Goal: Transaction & Acquisition: Purchase product/service

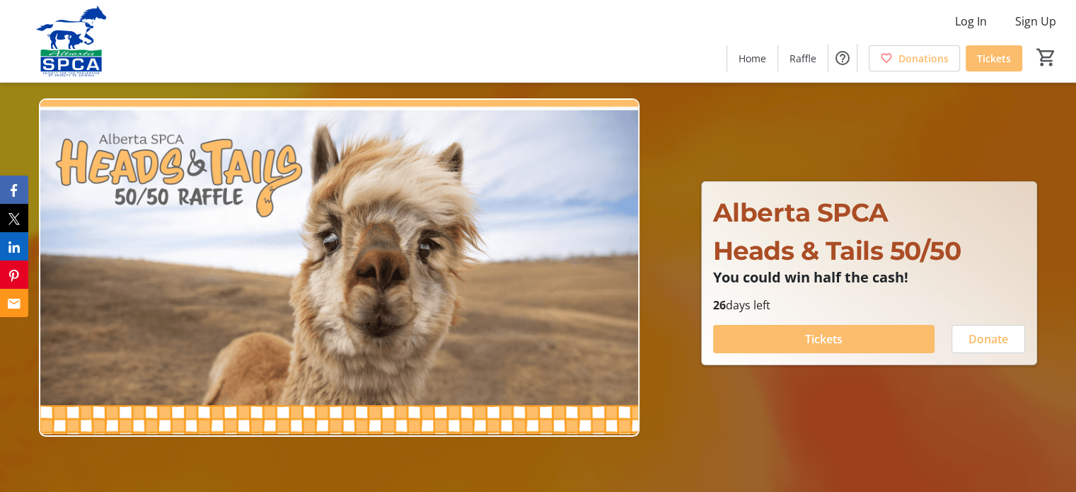
click at [1065, 481] on div at bounding box center [1065, 481] width 0 height 0
click at [828, 337] on span "Tickets" at bounding box center [823, 338] width 37 height 17
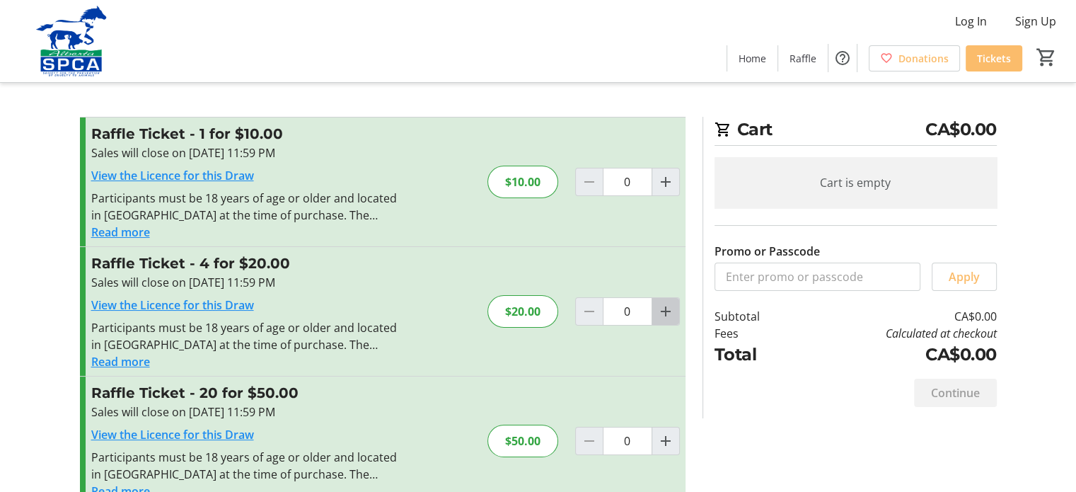
click at [665, 311] on mat-icon "Increment by one" at bounding box center [665, 311] width 17 height 17
type input "1"
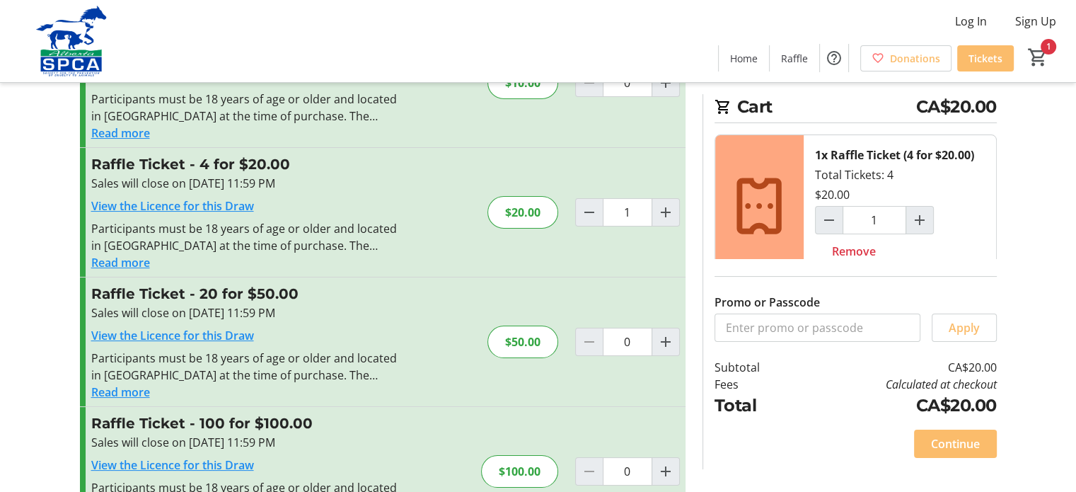
scroll to position [98, 0]
click at [959, 446] on span "Continue" at bounding box center [955, 443] width 49 height 17
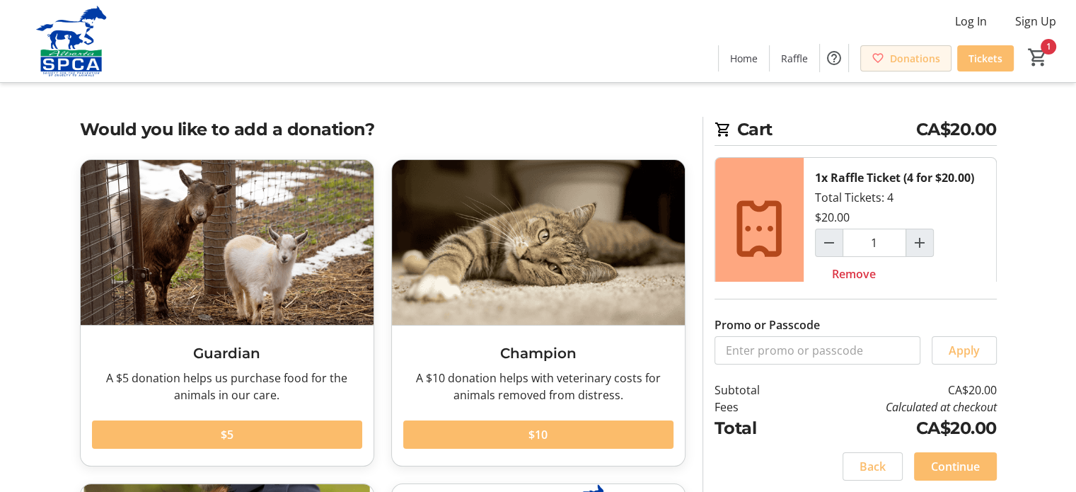
click at [904, 57] on span "Donations" at bounding box center [915, 58] width 50 height 15
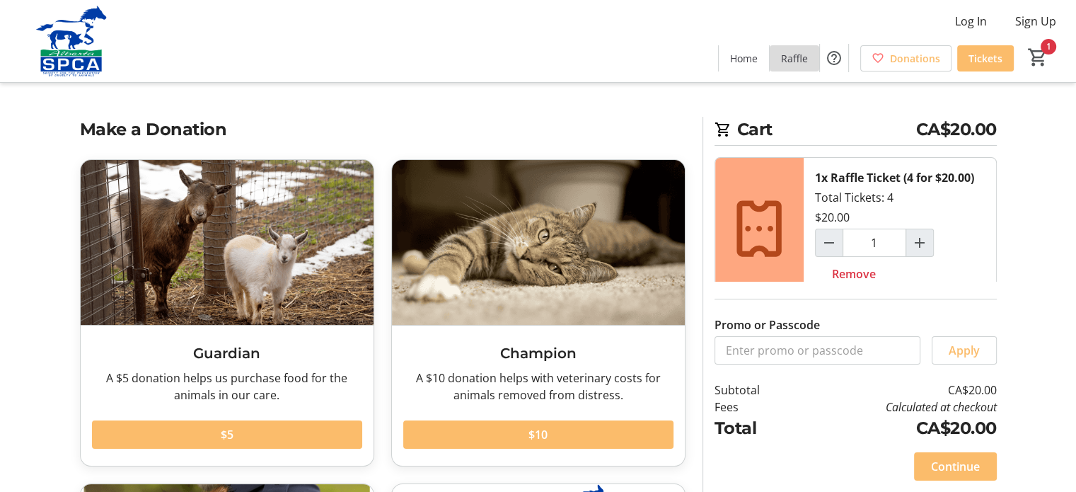
click at [799, 59] on span "Raffle" at bounding box center [794, 58] width 27 height 15
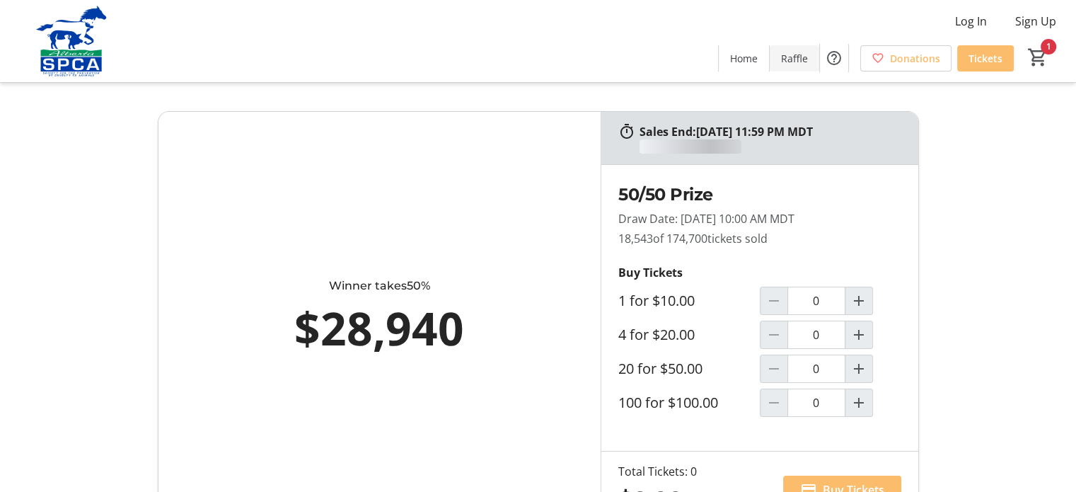
type input "1"
click at [1040, 55] on mat-icon "1" at bounding box center [1037, 57] width 21 height 21
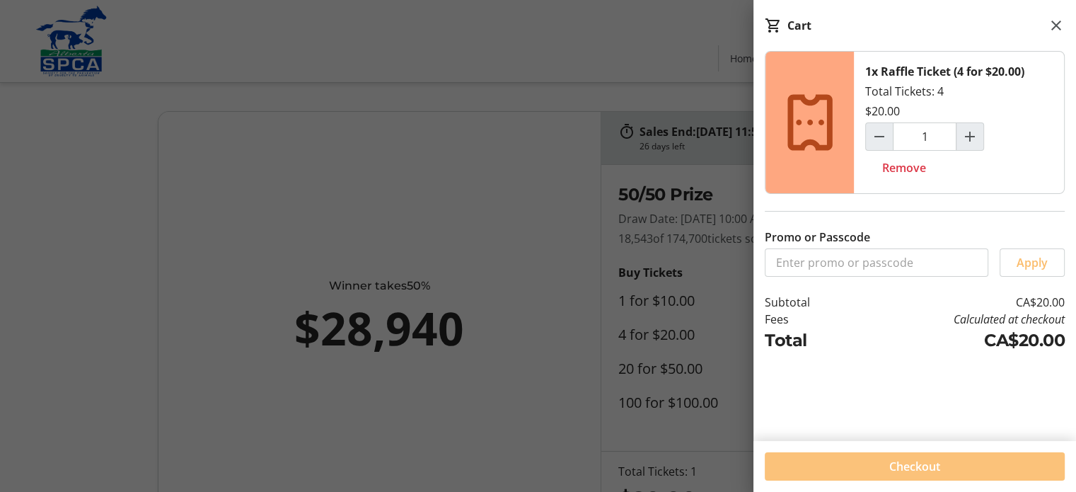
click at [931, 467] on span "Checkout" at bounding box center [914, 466] width 51 height 17
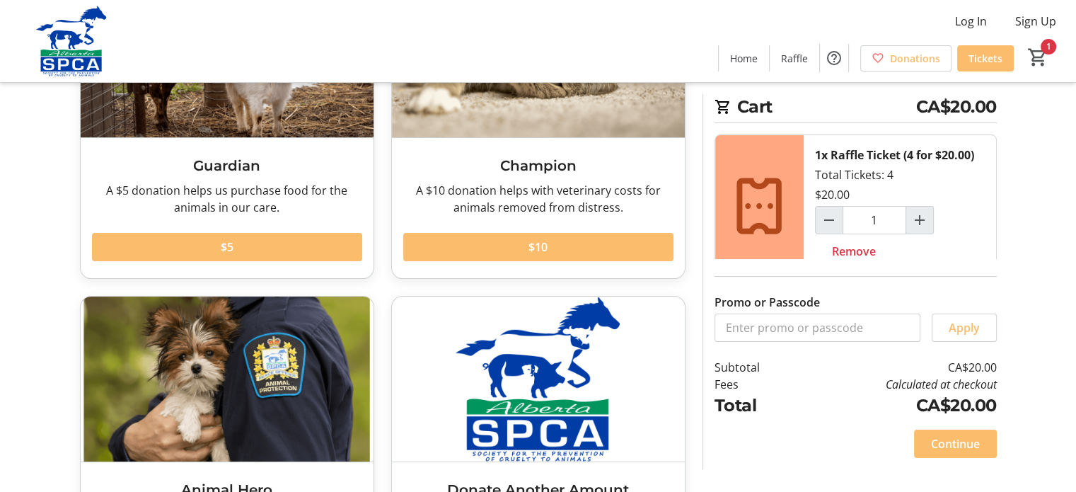
scroll to position [185, 0]
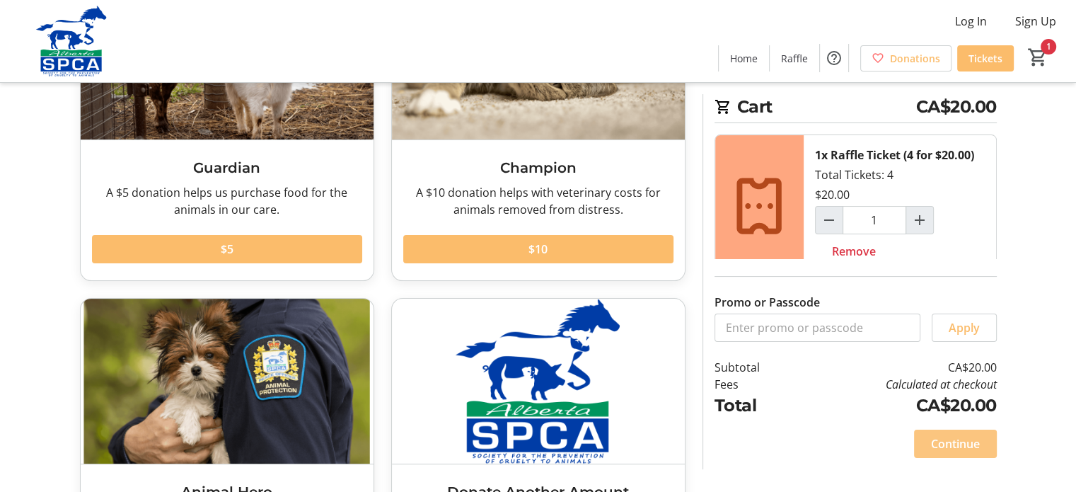
click at [960, 450] on span "Continue" at bounding box center [955, 443] width 49 height 17
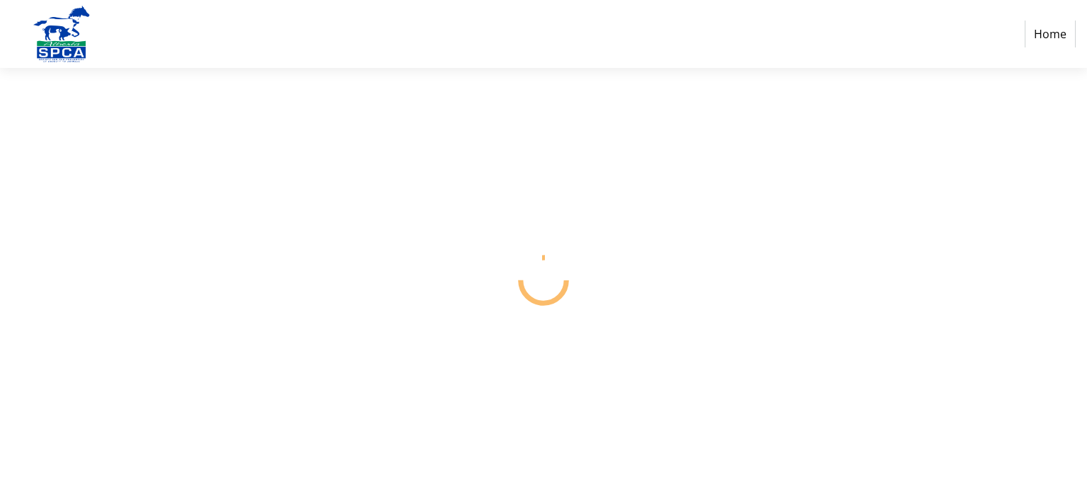
select select "CA"
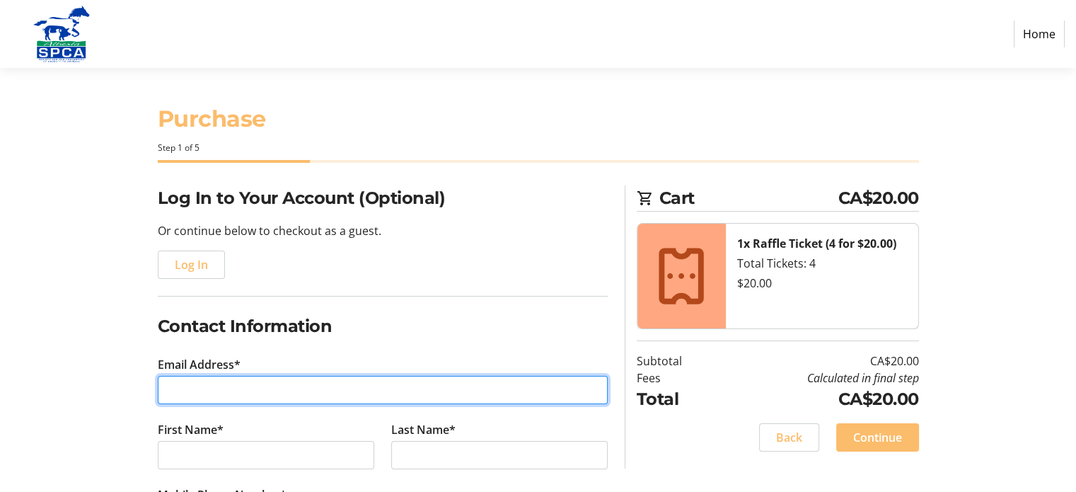
click at [219, 390] on input "Email Address*" at bounding box center [383, 390] width 450 height 28
type input "[EMAIL_ADDRESS][DOMAIN_NAME]"
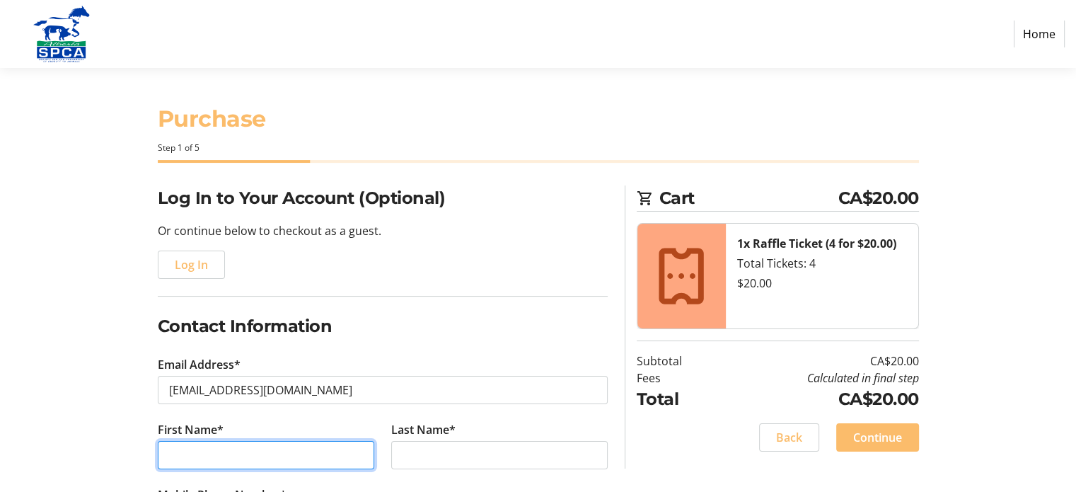
type input "[PERSON_NAME]"
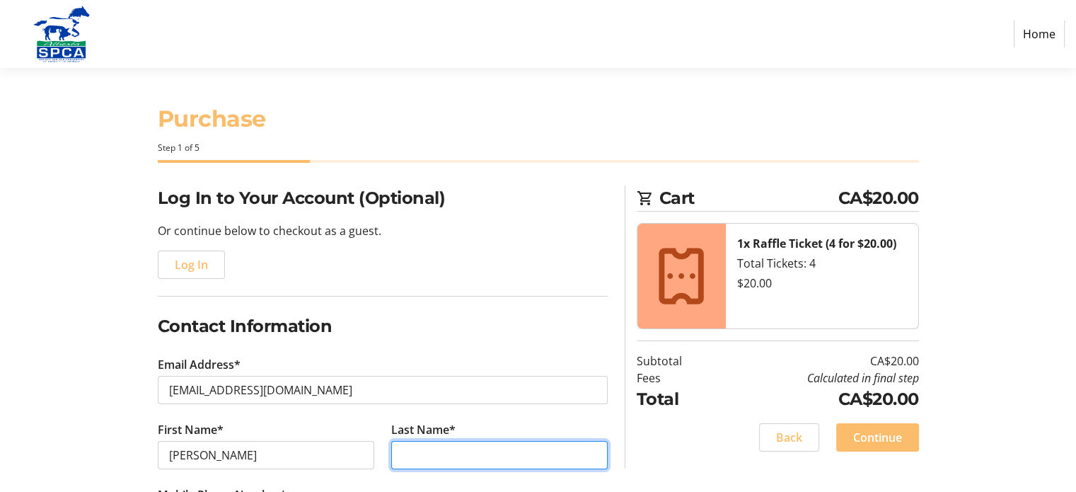
type input "[PERSON_NAME]"
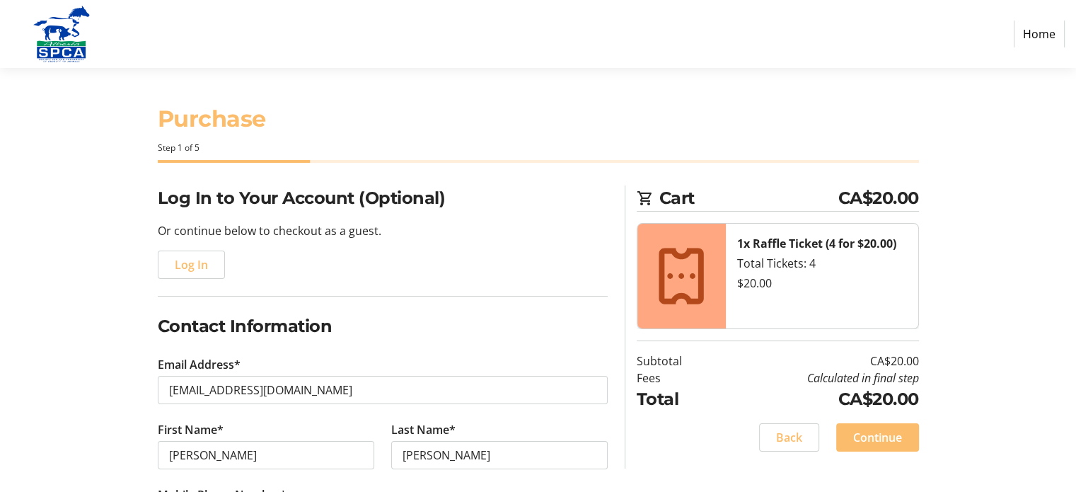
type input "[PHONE_NUMBER]"
type input "[STREET_ADDRESS]"
type input "720"
type input "[GEOGRAPHIC_DATA]"
select select "AB"
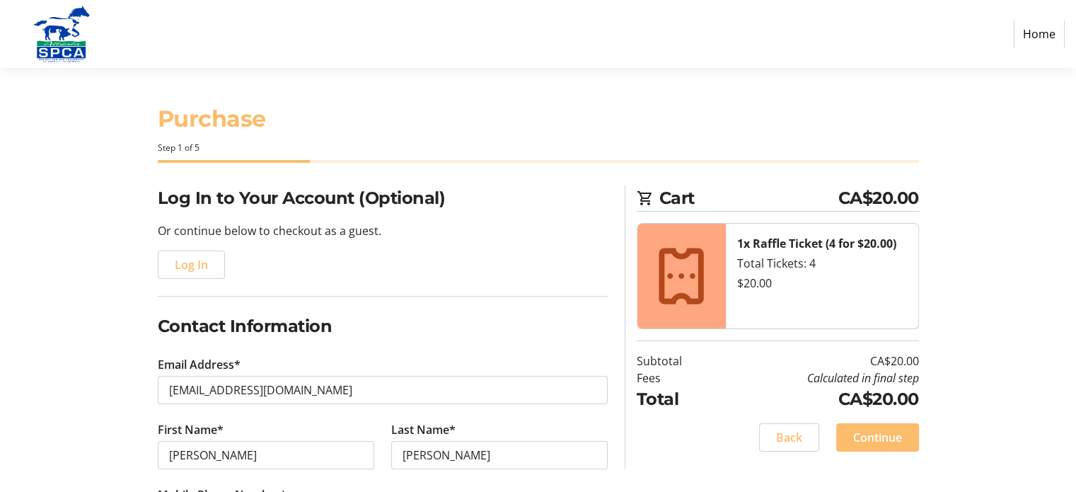
type input "T3E 5K8"
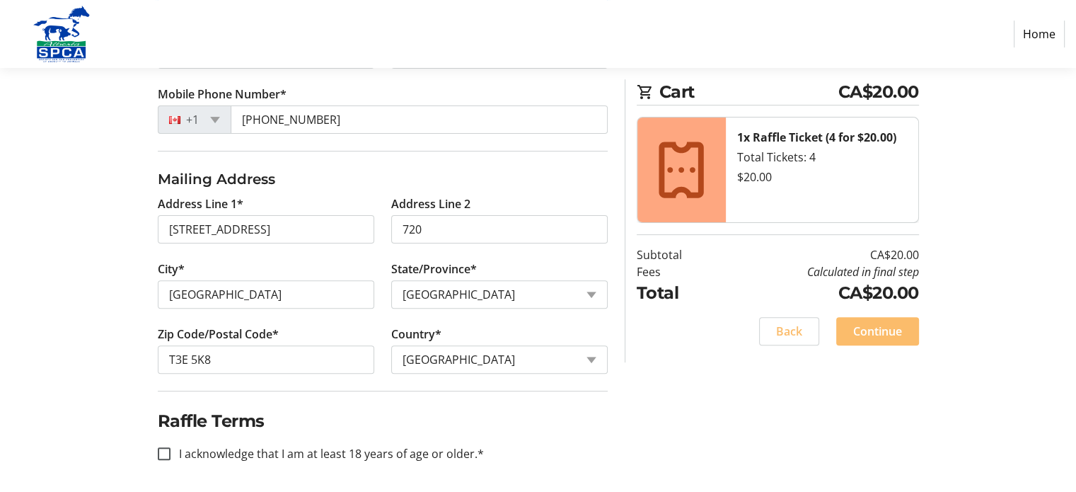
scroll to position [402, 0]
click at [168, 446] on input "I acknowledge that I am at least 18 years of age or older.*" at bounding box center [164, 452] width 13 height 13
checkbox input "true"
click at [880, 328] on span "Continue" at bounding box center [877, 331] width 49 height 17
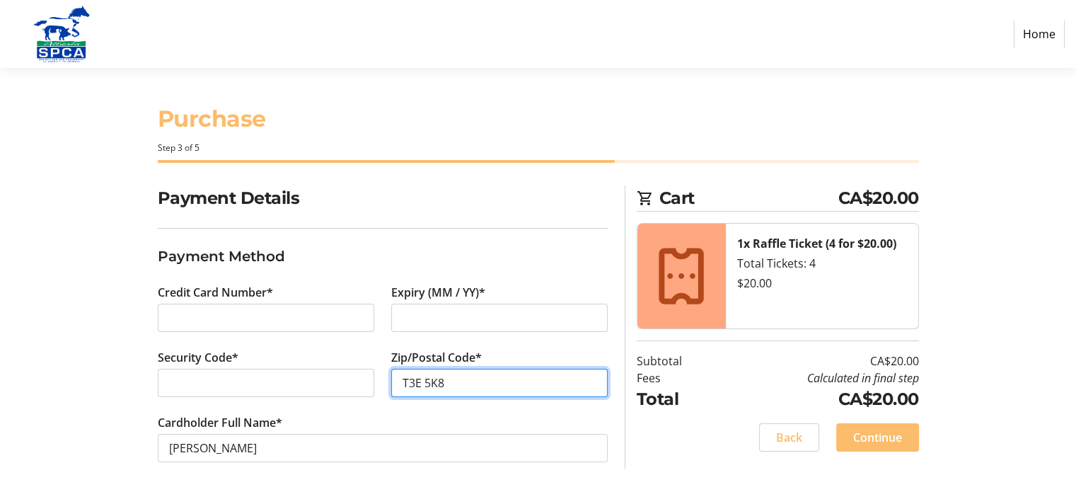
scroll to position [3, 0]
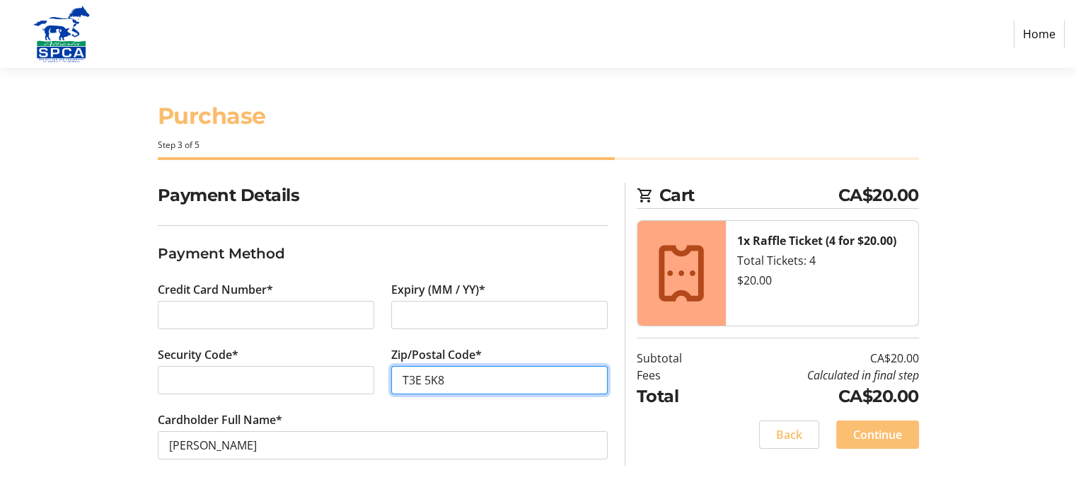
type input "T3E 5K8"
click at [889, 434] on span "Continue" at bounding box center [877, 434] width 49 height 17
